Goal: Book appointment/travel/reservation

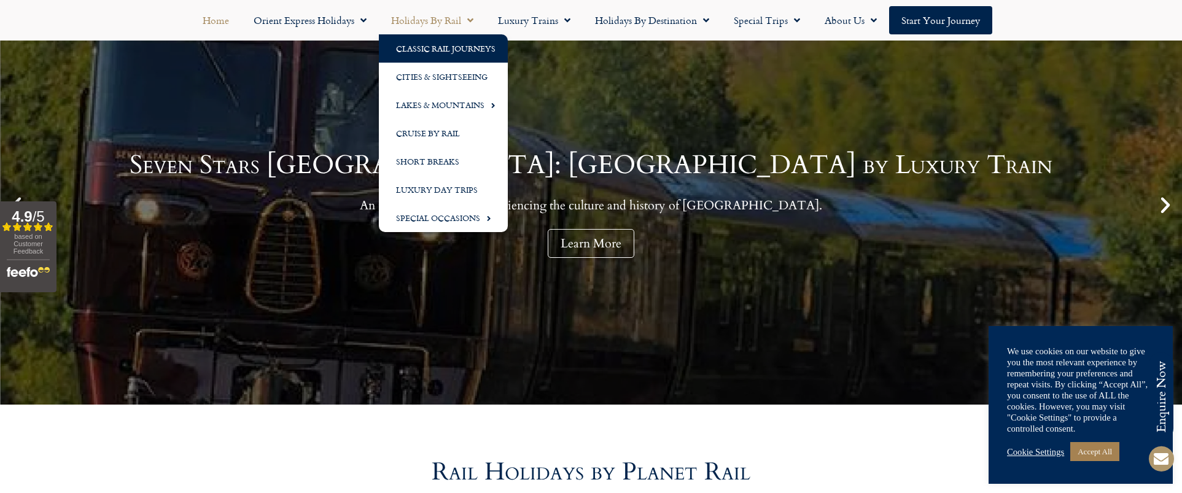
click at [452, 50] on link "Classic Rail Journeys" at bounding box center [443, 48] width 129 height 28
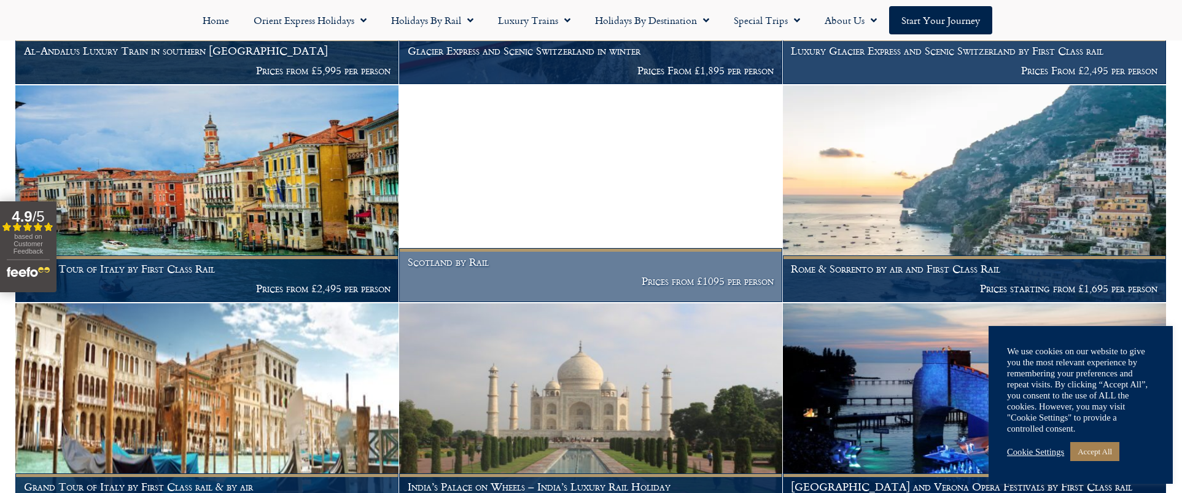
scroll to position [978, 0]
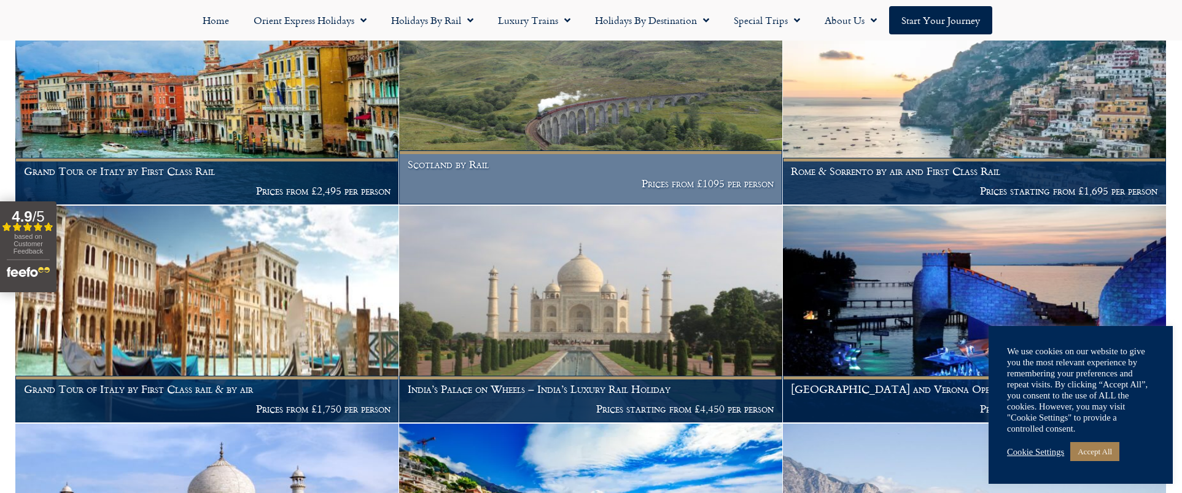
click at [631, 170] on figcaption "Scotland by Rail Prices from £1095 per person" at bounding box center [590, 177] width 383 height 54
